Goal: Transaction & Acquisition: Purchase product/service

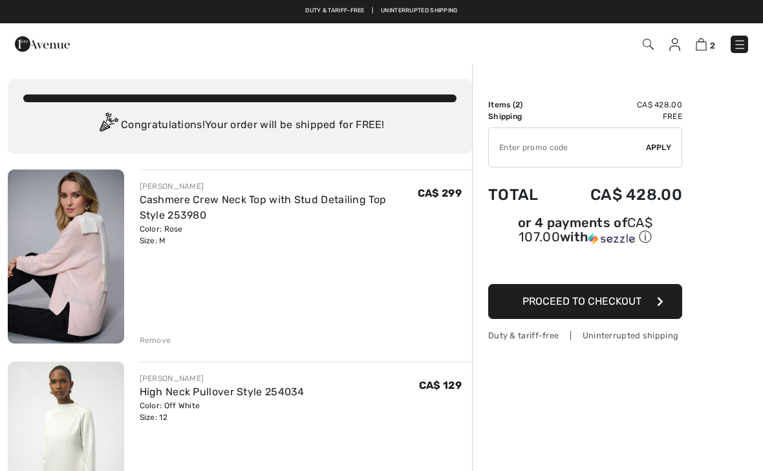
click at [634, 313] on button "Proceed to Checkout" at bounding box center [585, 301] width 194 height 35
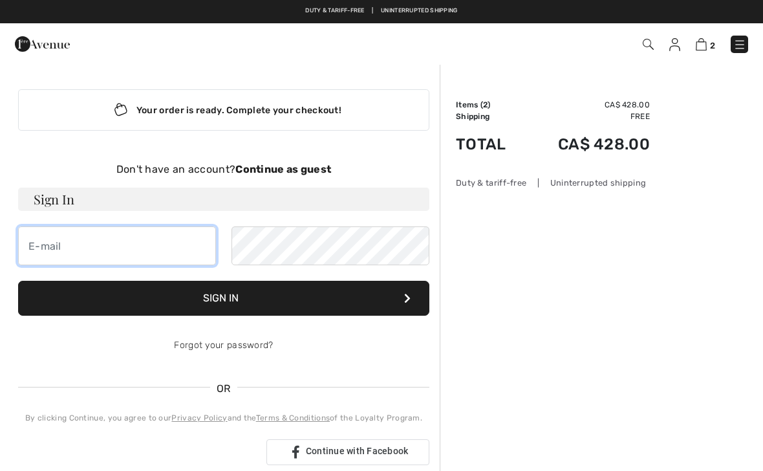
click at [160, 252] on input "email" at bounding box center [117, 245] width 198 height 39
type input "[EMAIL_ADDRESS][DOMAIN_NAME]"
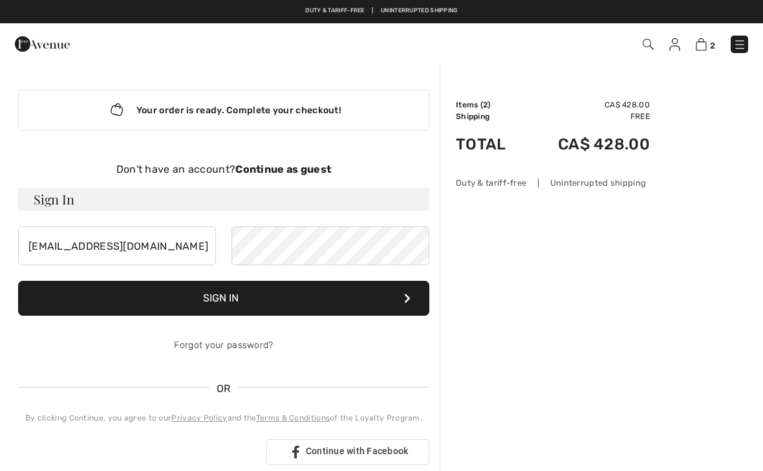
click at [342, 303] on button "Sign In" at bounding box center [223, 298] width 411 height 35
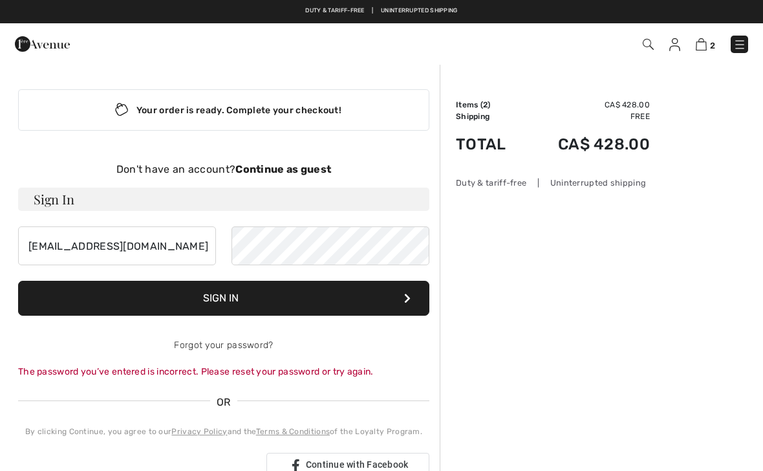
click at [308, 380] on div "Don't have an account? Continue as guest Sign In doreenkmullins@gmail.com Sign …" at bounding box center [223, 320] width 411 height 317
click at [239, 375] on div "The password you’ve entered is incorrect. Please reset your password or try aga…" at bounding box center [223, 372] width 411 height 14
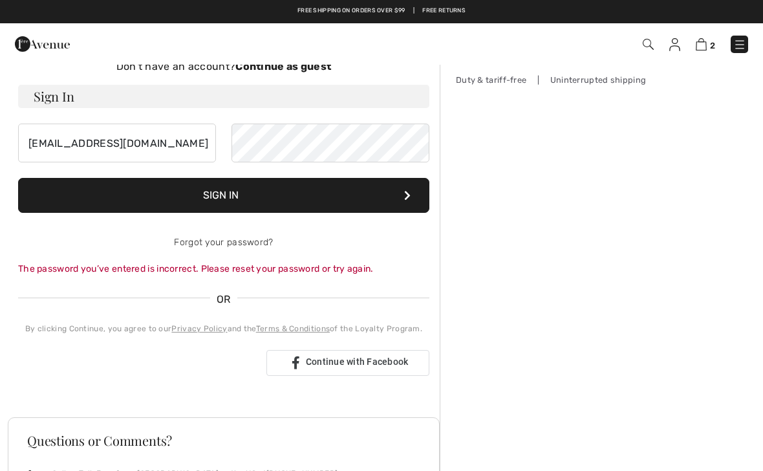
scroll to position [102, 0]
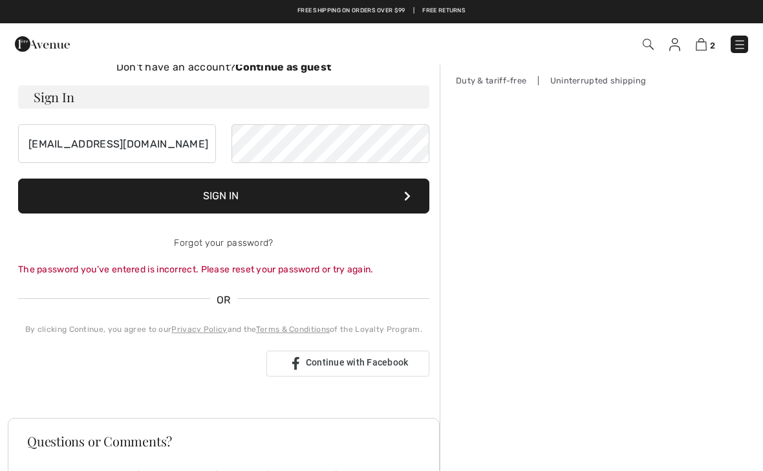
click at [210, 275] on div "The password you’ve entered is incorrect. Please reset your password or try aga…" at bounding box center [223, 270] width 411 height 14
click at [255, 277] on div "Don't have an account? Continue as guest Sign In doreenkmullins@gmail.com Sign …" at bounding box center [223, 217] width 411 height 317
click at [279, 275] on div "The password you’ve entered is incorrect. Please reset your password or try aga…" at bounding box center [223, 270] width 411 height 14
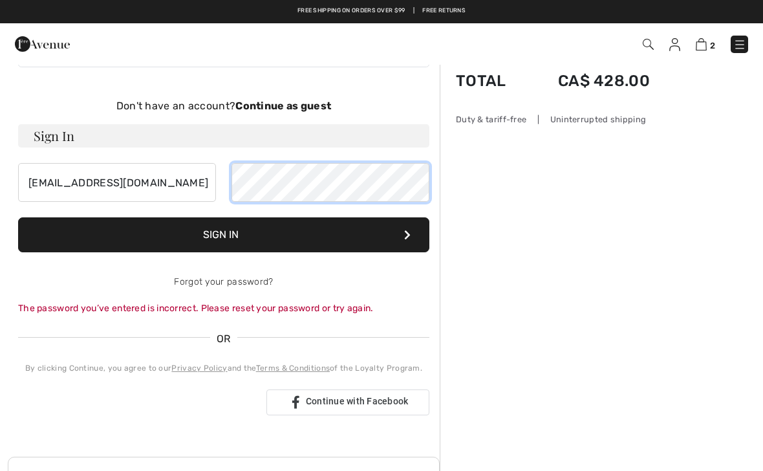
scroll to position [56, 0]
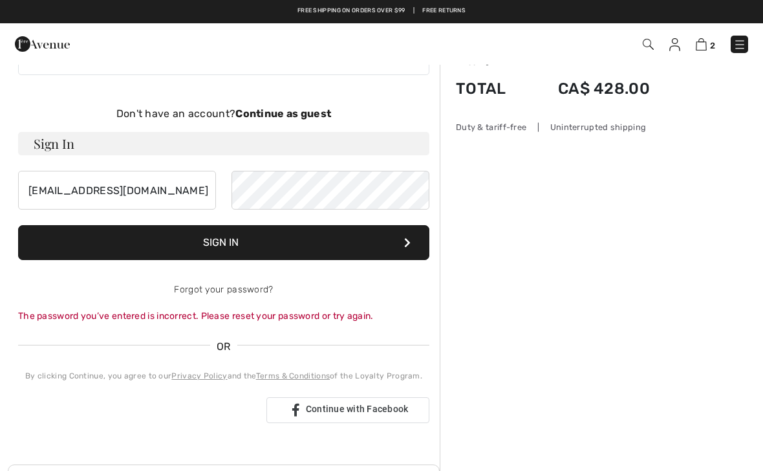
click at [312, 253] on button "Sign In" at bounding box center [223, 242] width 411 height 35
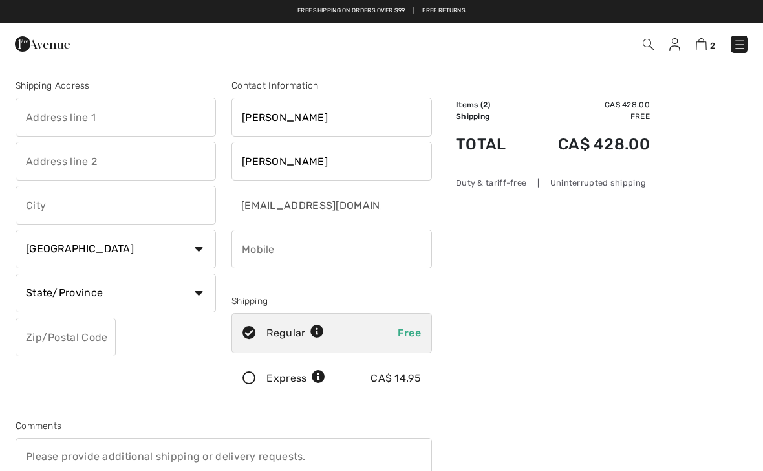
click at [119, 120] on input "text" at bounding box center [116, 117] width 200 height 39
type input "#38"
click at [72, 165] on input "text" at bounding box center [116, 161] width 200 height 39
type input "15715 34th Ave"
click at [149, 195] on input "text" at bounding box center [116, 205] width 200 height 39
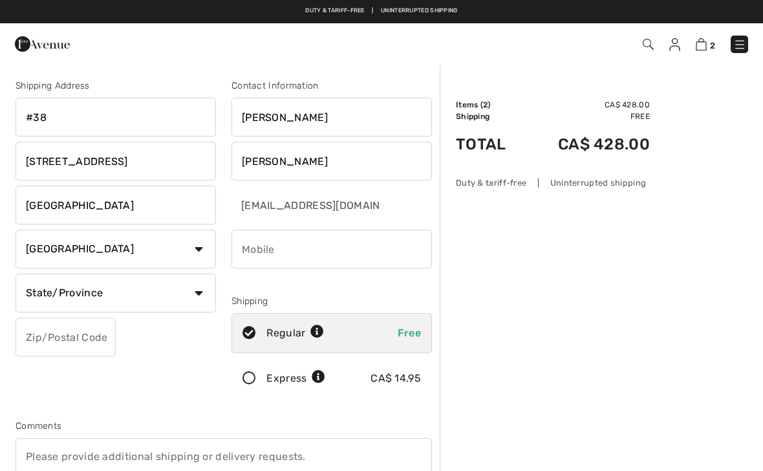
type input "[GEOGRAPHIC_DATA]"
click at [199, 296] on select "State/Province Alberta British Columbia Manitoba New Brunswick Newfoundland and…" at bounding box center [116, 293] width 200 height 39
select select "BC"
click at [330, 252] on input "phone" at bounding box center [332, 249] width 200 height 39
click at [104, 338] on input "text" at bounding box center [66, 337] width 100 height 39
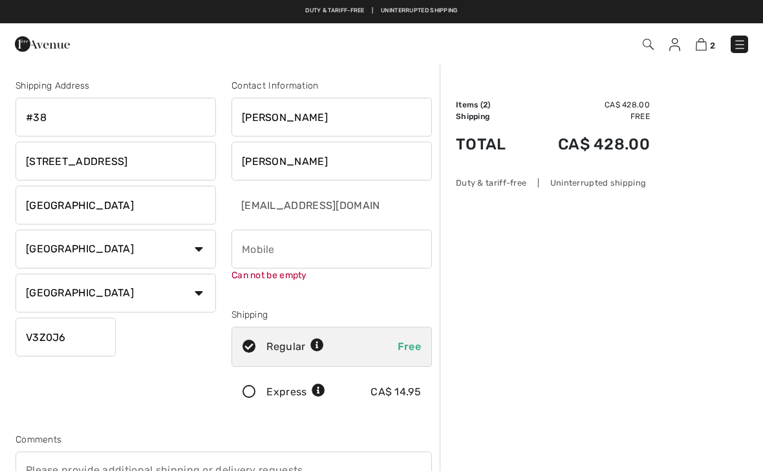
type input "V3Z0J6"
click at [338, 254] on input "phone" at bounding box center [332, 249] width 200 height 39
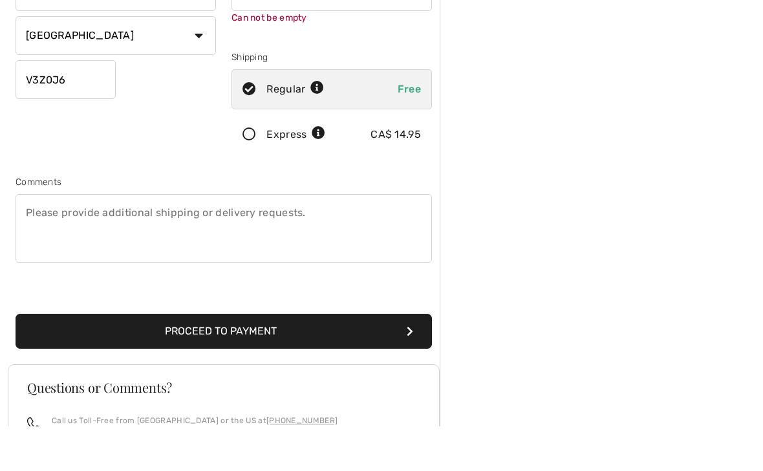
scroll to position [219, 0]
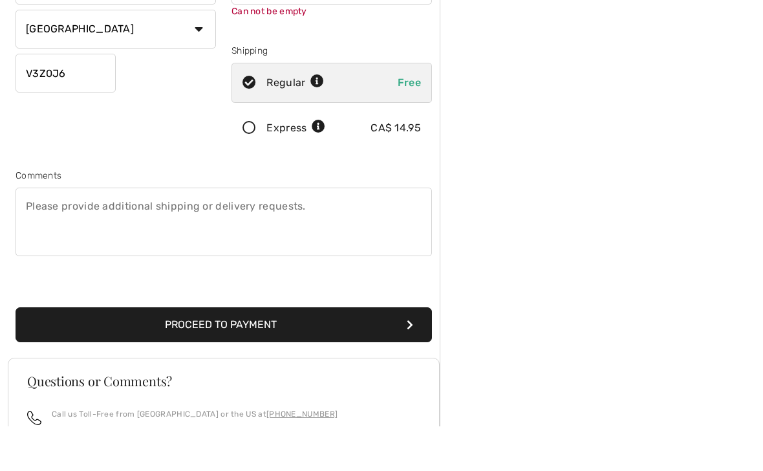
type input "7785121942"
click at [277, 329] on div "Shipping Address #38 15715 34th Ave Surrey Country Canada United States Afghani…" at bounding box center [224, 116] width 432 height 574
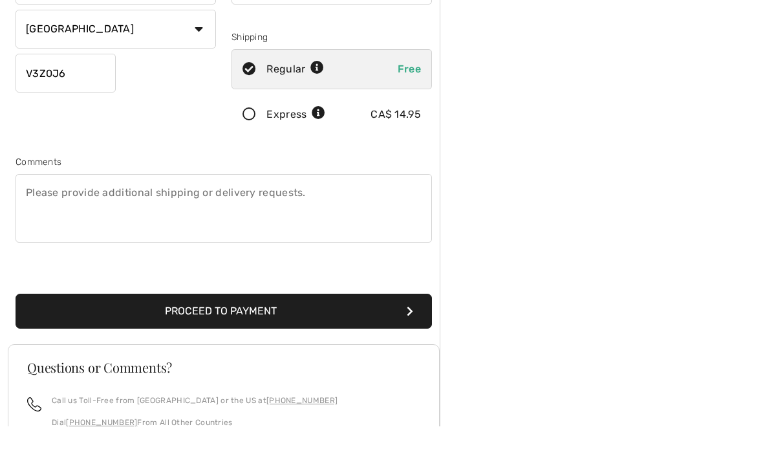
scroll to position [264, 0]
click at [261, 312] on button "Proceed to Payment" at bounding box center [224, 311] width 416 height 35
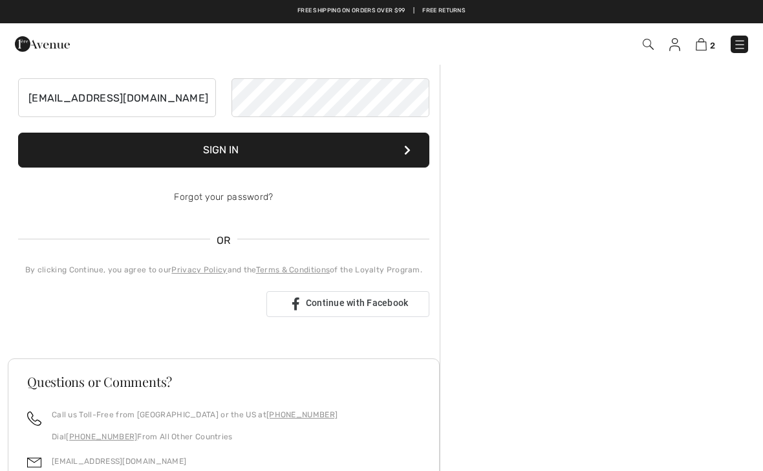
scroll to position [141, 0]
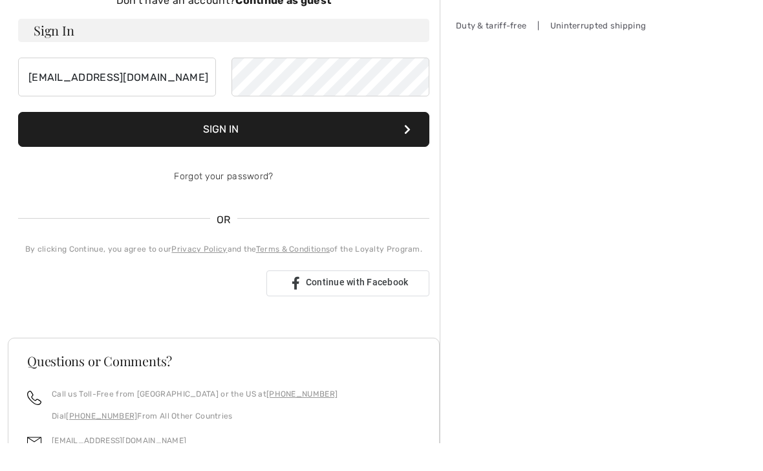
click at [317, 140] on button "Sign In" at bounding box center [223, 157] width 411 height 35
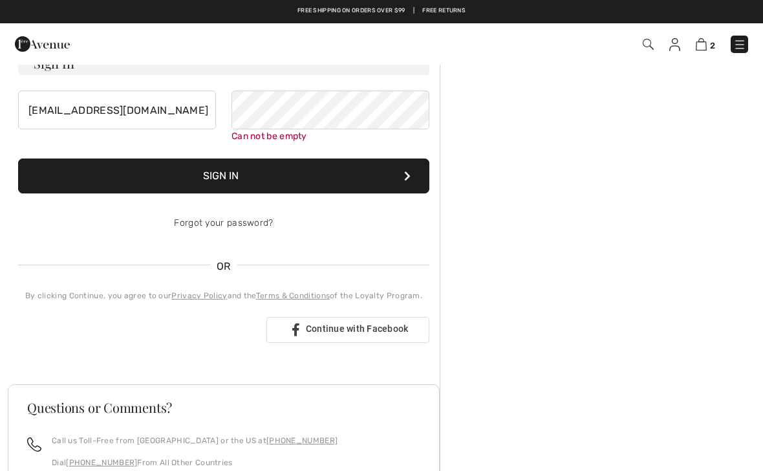
scroll to position [133, 0]
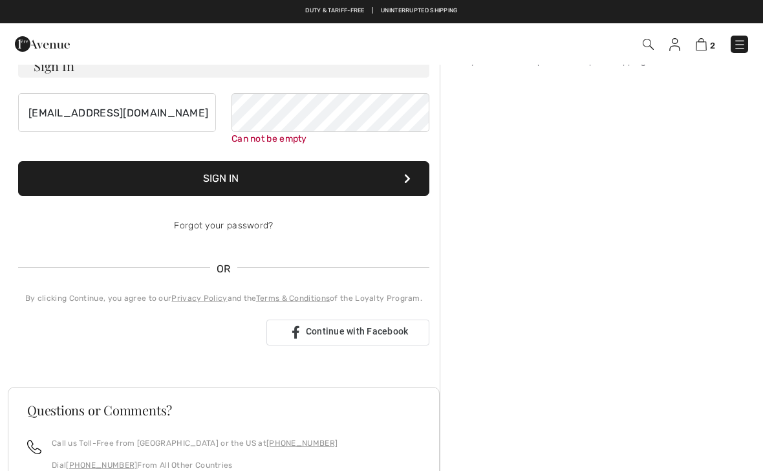
click at [300, 188] on form "Sign In doreenkmullins@gmail.com Can not be empty Sign In Forgot your password?" at bounding box center [223, 149] width 411 height 191
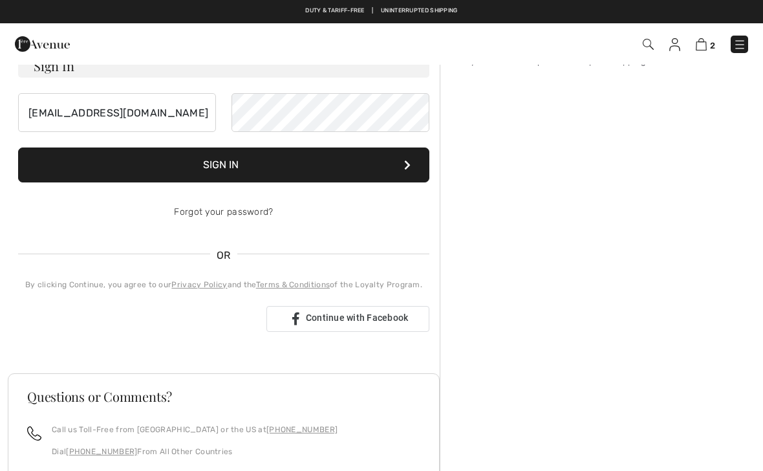
click at [254, 164] on button "Sign In" at bounding box center [223, 164] width 411 height 35
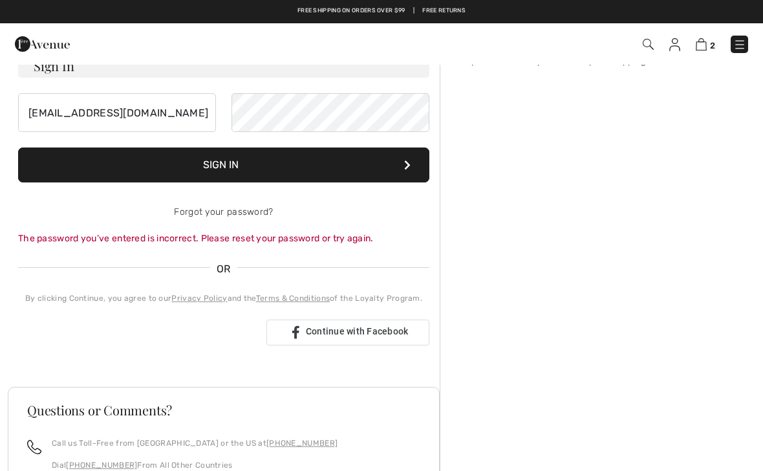
click at [266, 166] on button "Sign In" at bounding box center [223, 164] width 411 height 35
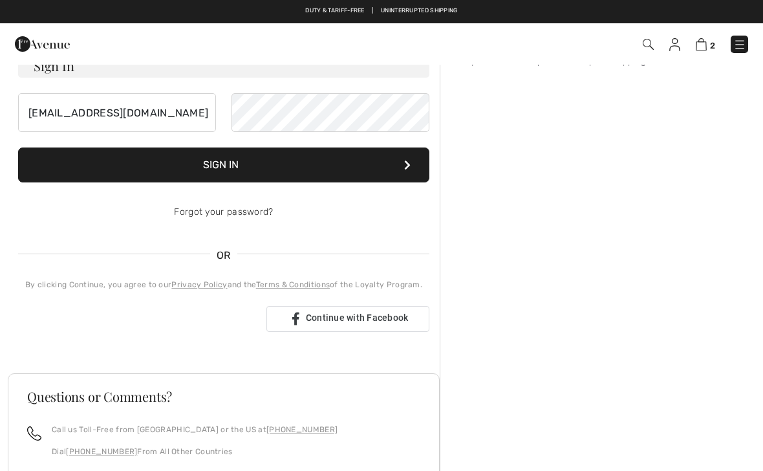
click at [227, 167] on button "Sign In" at bounding box center [223, 164] width 411 height 35
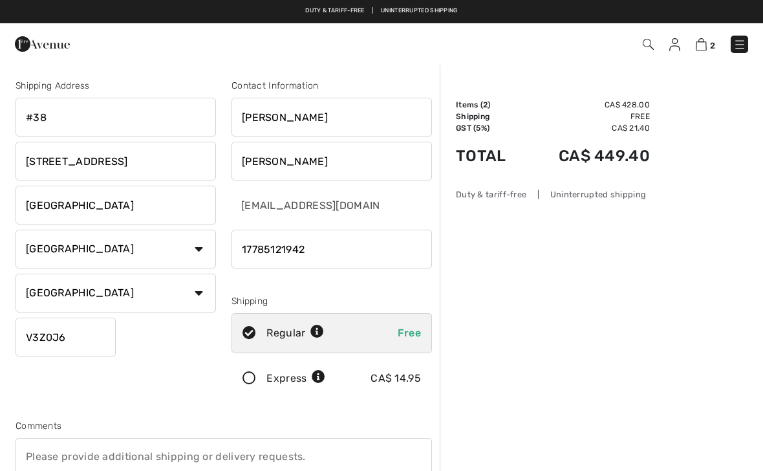
click at [413, 334] on span "Free" at bounding box center [409, 333] width 23 height 12
radio input "true"
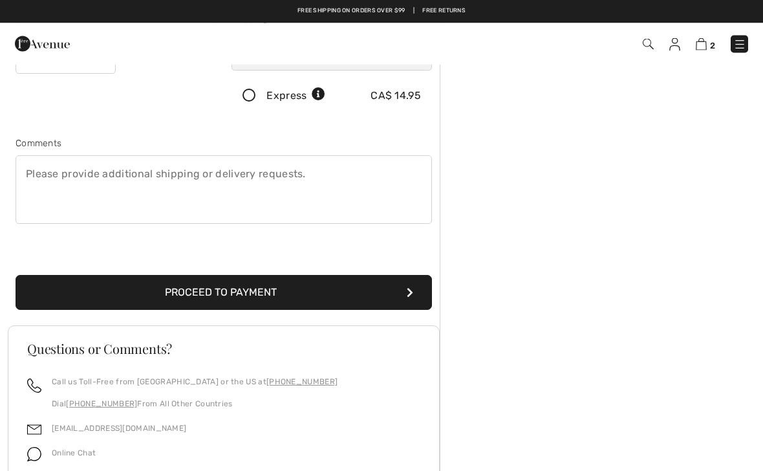
scroll to position [277, 0]
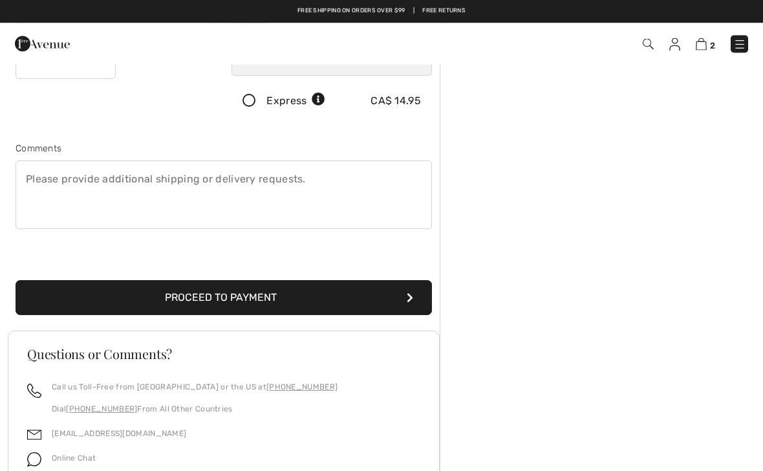
click at [353, 295] on button "Proceed to Payment" at bounding box center [224, 298] width 416 height 35
click at [418, 301] on button "Proceed to Payment" at bounding box center [224, 298] width 416 height 35
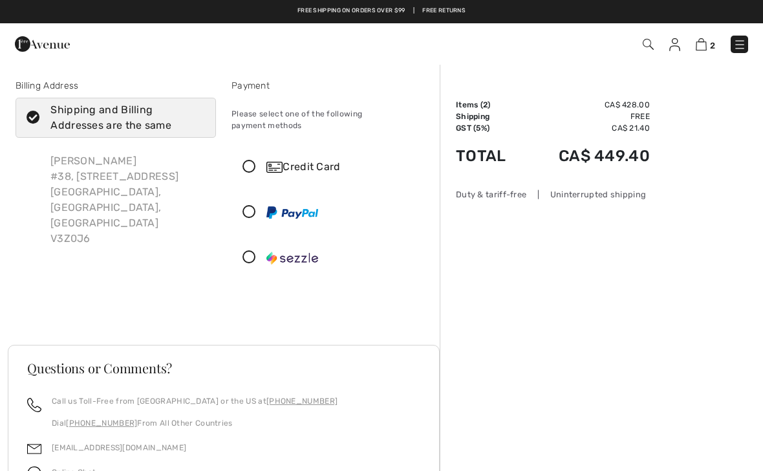
click at [251, 160] on icon at bounding box center [249, 167] width 34 height 14
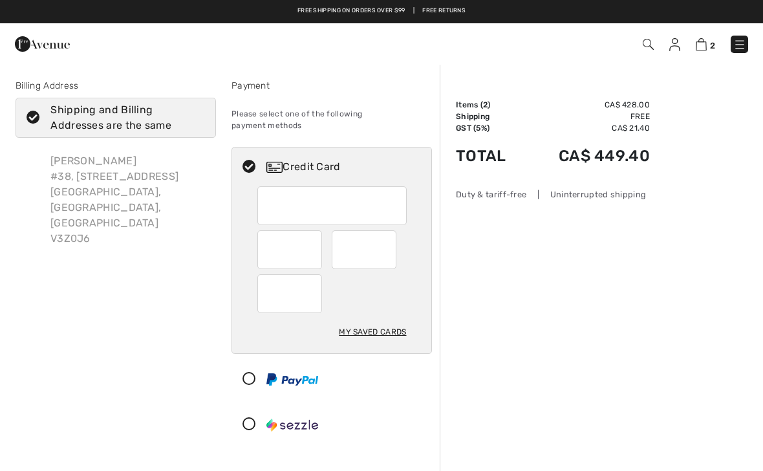
click at [318, 237] on div at bounding box center [289, 249] width 65 height 39
click at [315, 237] on div at bounding box center [289, 249] width 65 height 39
click at [316, 237] on div at bounding box center [289, 249] width 65 height 39
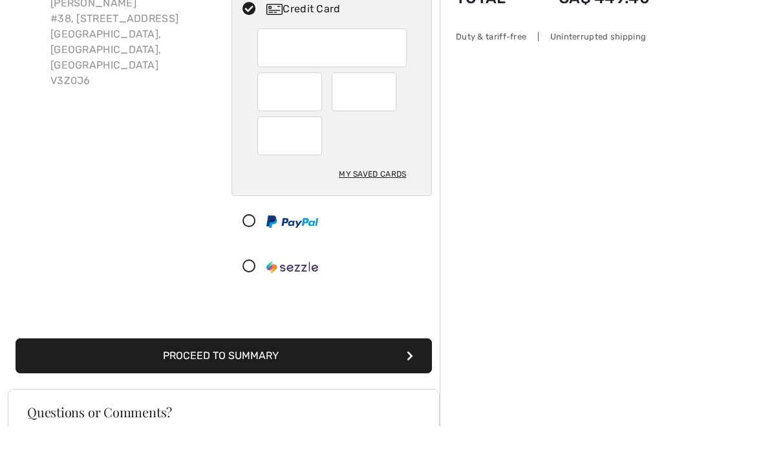
scroll to position [115, 0]
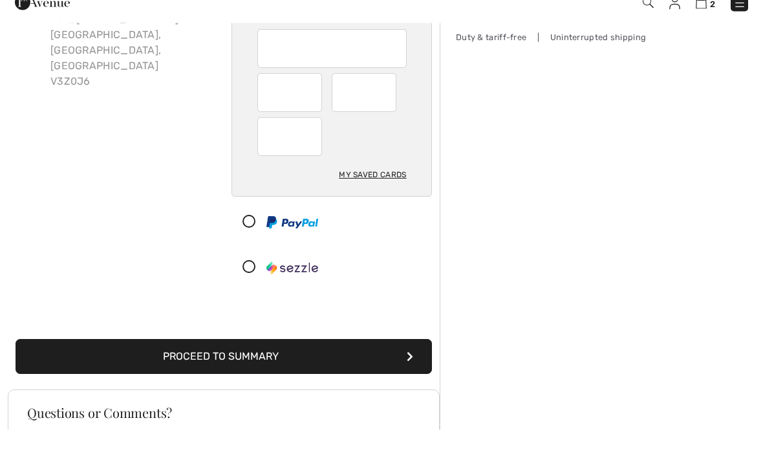
click at [383, 381] on button "Proceed to Summary" at bounding box center [224, 398] width 416 height 35
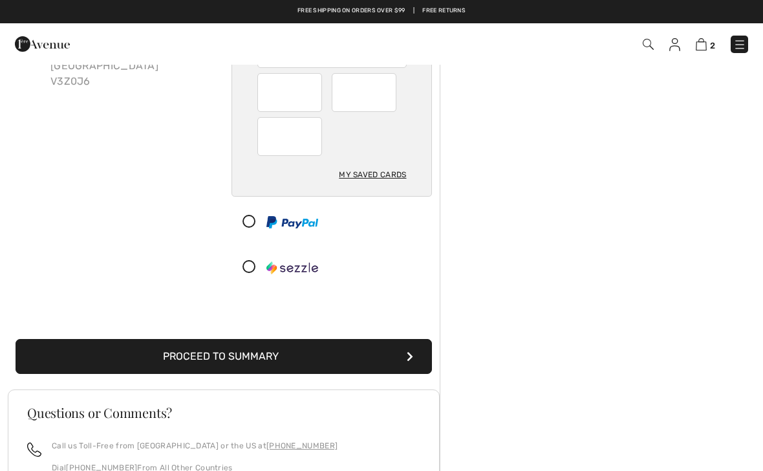
click at [420, 341] on button "Proceed to Summary" at bounding box center [224, 356] width 416 height 35
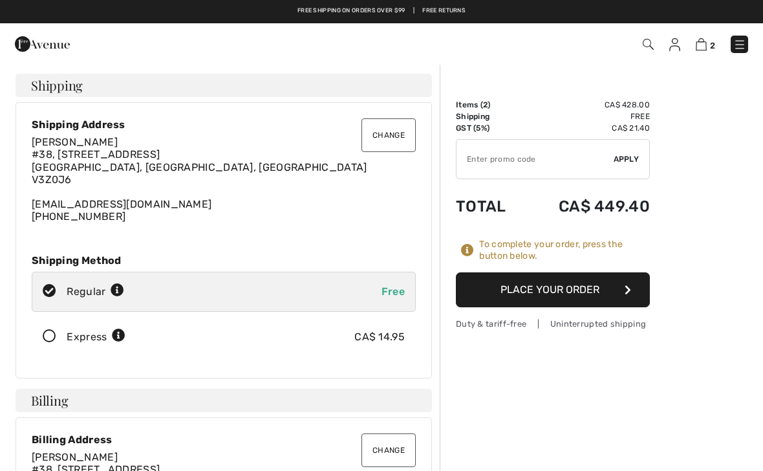
click at [513, 160] on input "TEXT" at bounding box center [535, 159] width 157 height 39
type input "NEW15"
click at [627, 160] on span "Apply" at bounding box center [627, 159] width 26 height 12
click at [605, 292] on button "Place Your Order" at bounding box center [553, 289] width 194 height 35
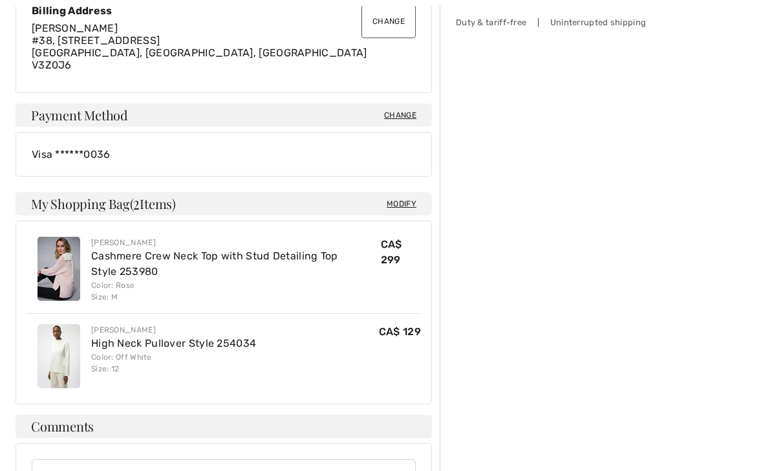
scroll to position [429, 0]
click at [157, 155] on div "Visa ******0036" at bounding box center [224, 154] width 384 height 12
click at [409, 114] on span "Change" at bounding box center [400, 115] width 32 height 12
click at [303, 124] on div "Payment Method Change" at bounding box center [224, 114] width 416 height 23
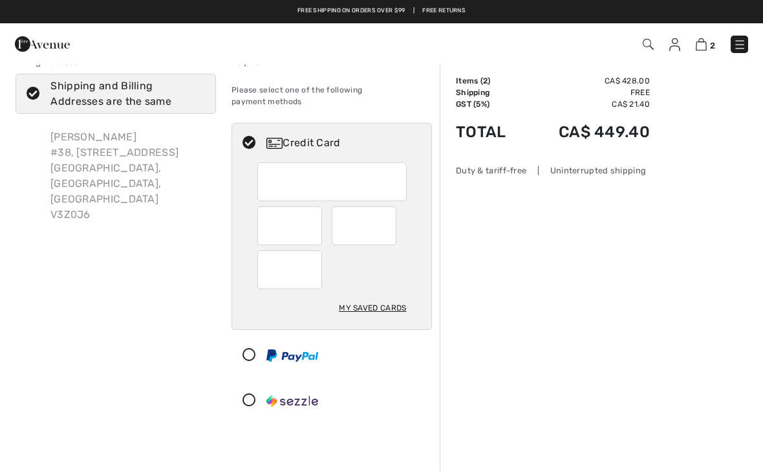
click at [314, 213] on div at bounding box center [289, 225] width 65 height 39
click at [316, 210] on div at bounding box center [289, 225] width 65 height 39
radio input "true"
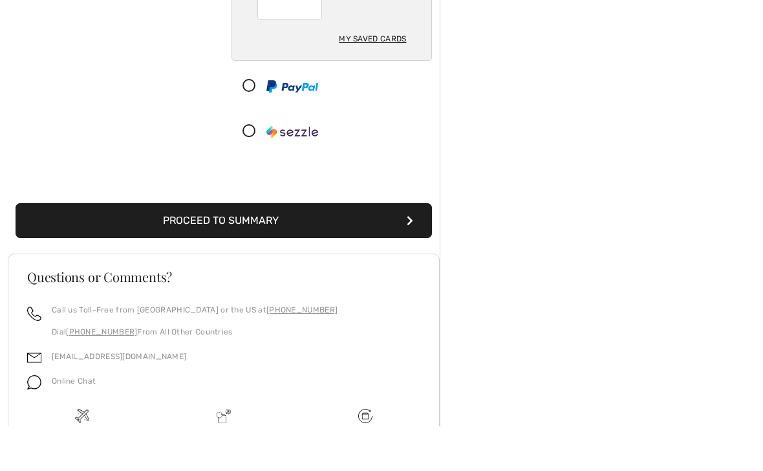
scroll to position [276, 0]
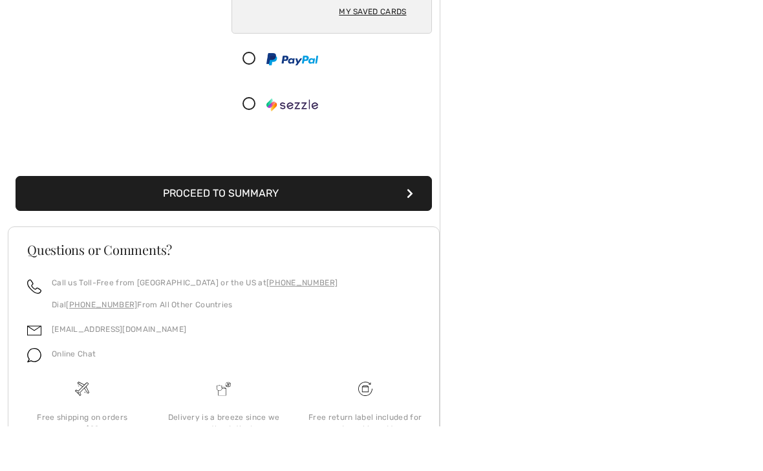
click at [384, 221] on button "Proceed to Summary" at bounding box center [224, 238] width 416 height 35
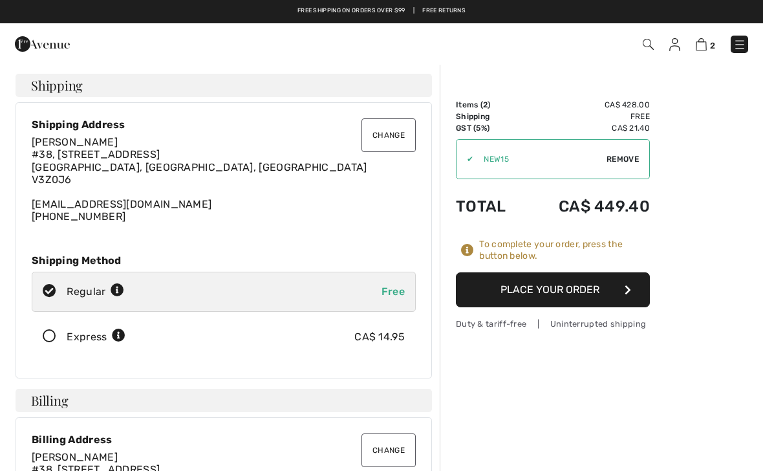
click at [567, 299] on button "Place Your Order" at bounding box center [553, 289] width 194 height 35
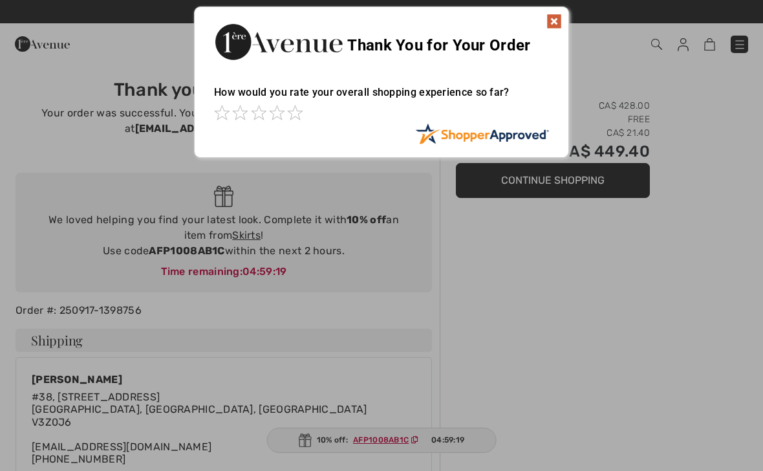
click at [225, 118] on span at bounding box center [222, 113] width 16 height 16
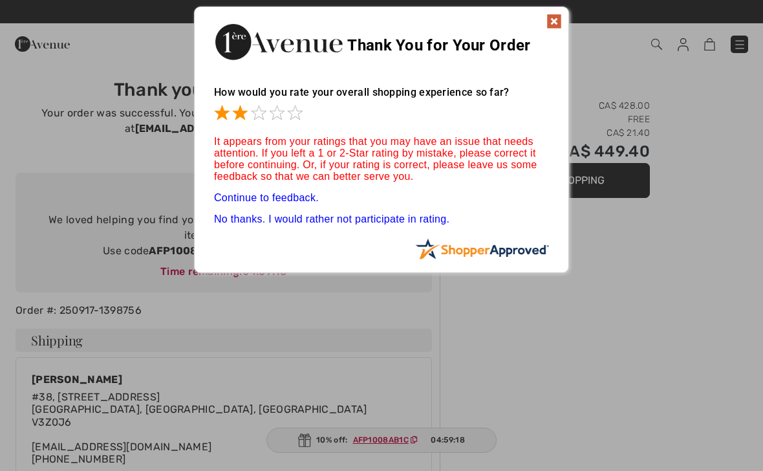
click at [239, 119] on span at bounding box center [240, 113] width 16 height 16
click at [312, 202] on link "Continue to feedback." at bounding box center [266, 197] width 105 height 11
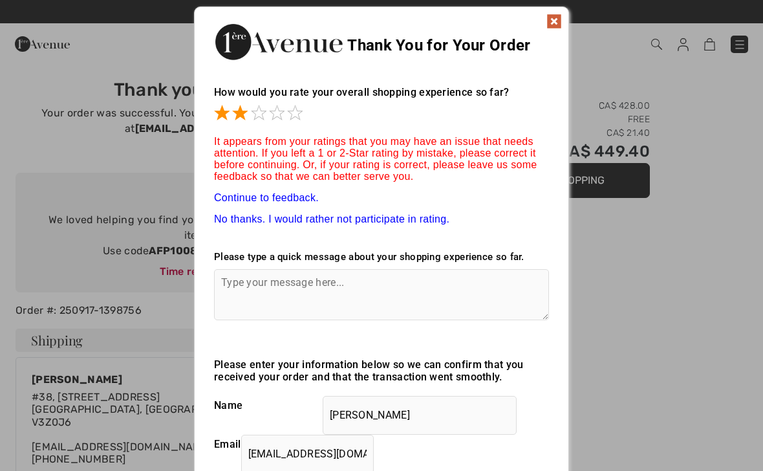
click at [295, 292] on textarea at bounding box center [381, 294] width 335 height 51
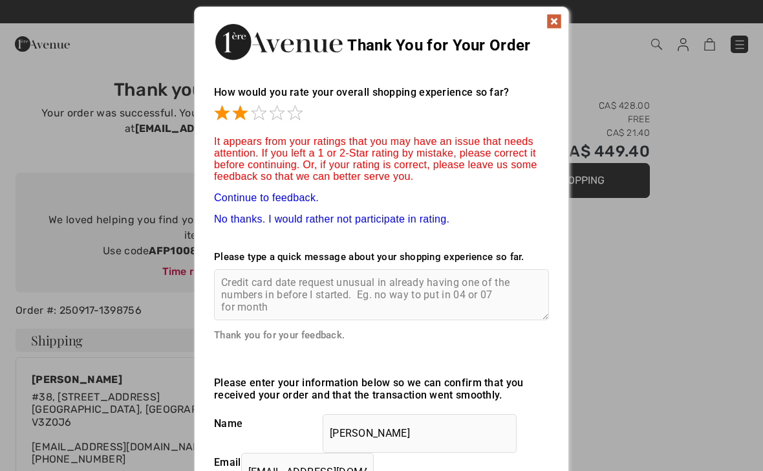
type textarea "Credit card date request unusual in already having one of the numbers in before…"
click at [558, 17] on img at bounding box center [554, 22] width 16 height 16
